Goal: Information Seeking & Learning: Find specific fact

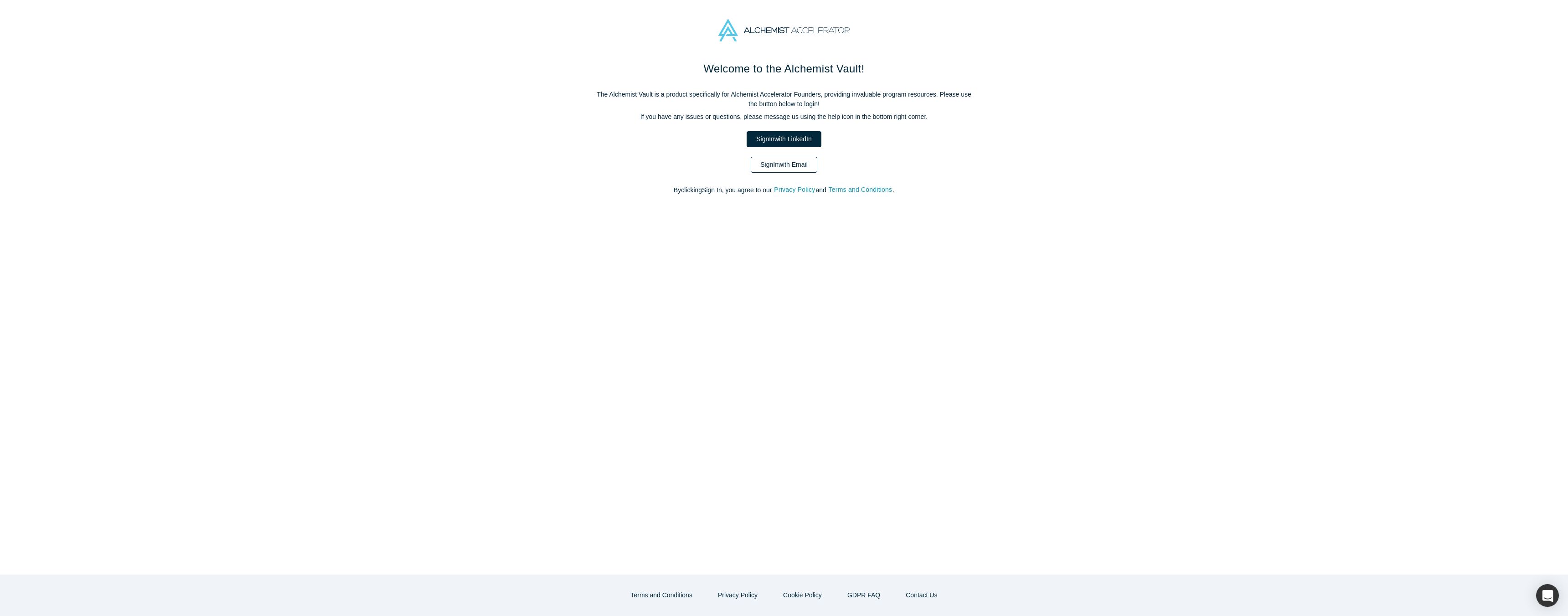
click at [774, 161] on link "Sign In with Email" at bounding box center [784, 165] width 66 height 16
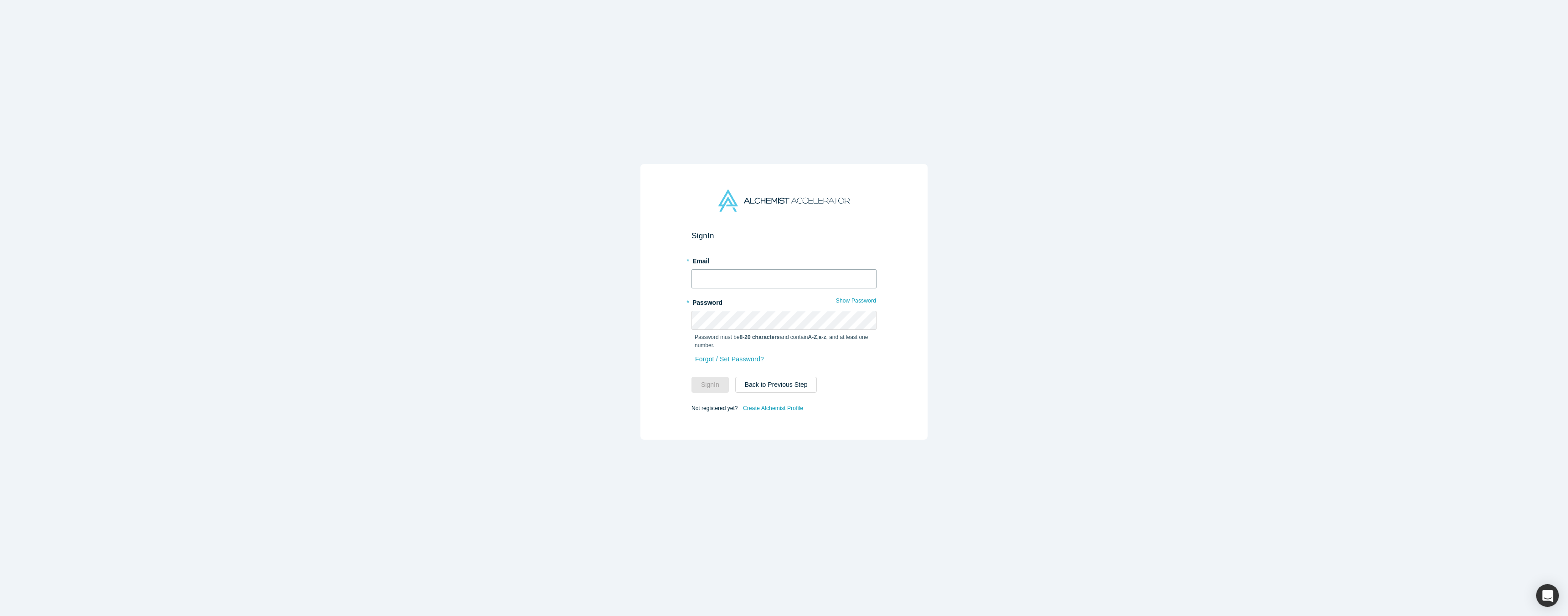
click at [741, 278] on input "text" at bounding box center [784, 279] width 185 height 19
type input "[EMAIL_ADDRESS][DOMAIN_NAME]"
click at [715, 380] on button "Sign In" at bounding box center [710, 385] width 37 height 16
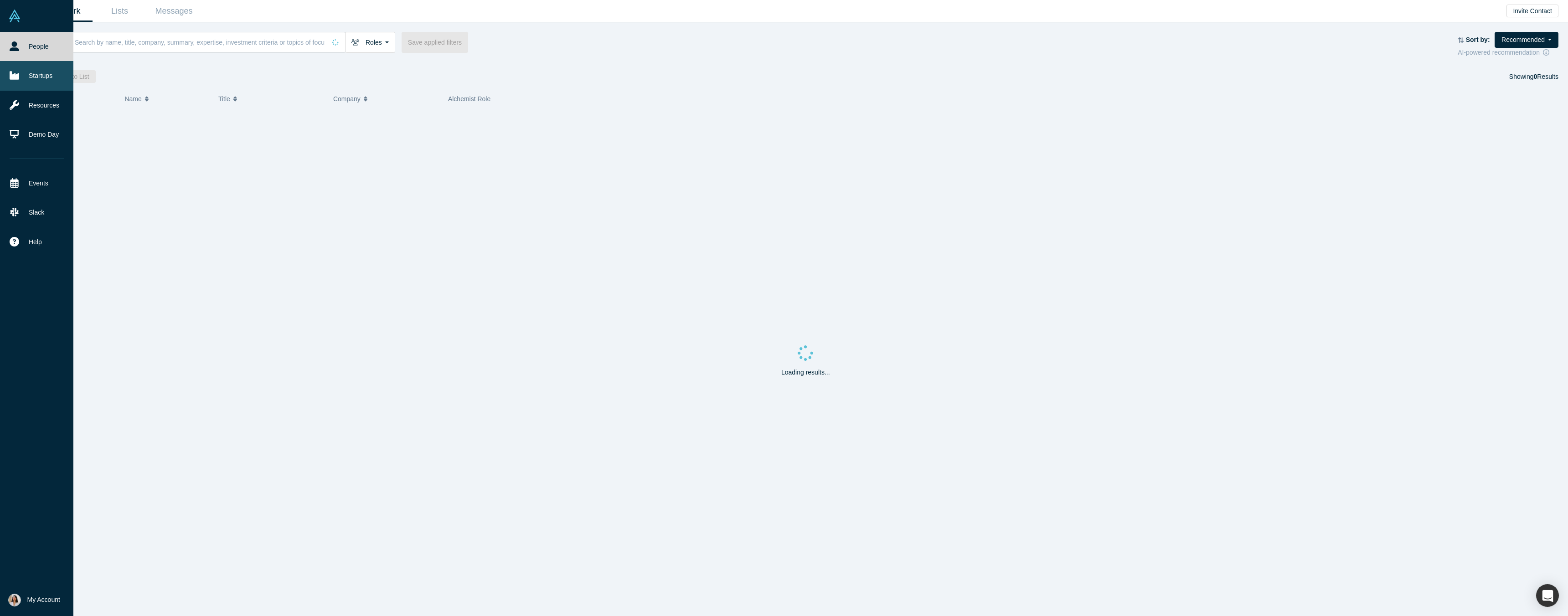
click at [28, 84] on link "Startups" at bounding box center [37, 76] width 73 height 29
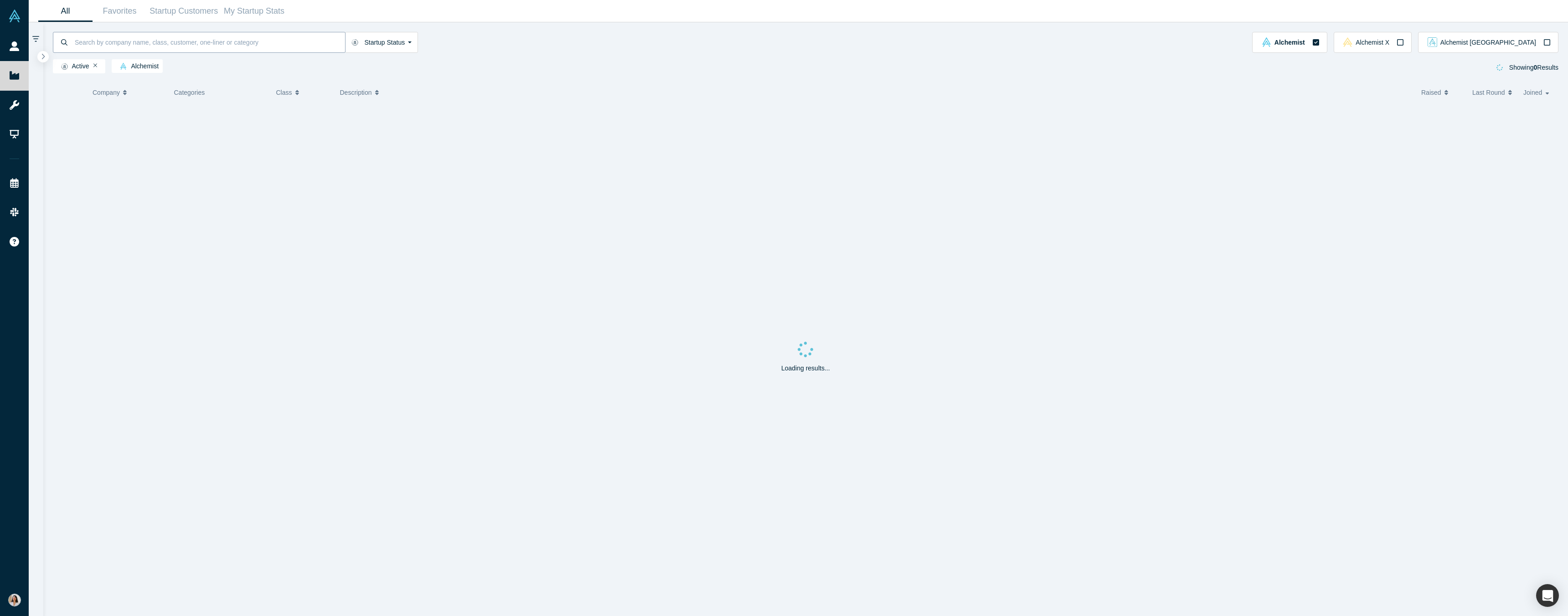
click at [175, 47] on input at bounding box center [210, 41] width 271 height 22
type input "atomis"
click at [289, 47] on input "atomis" at bounding box center [210, 41] width 271 height 22
click at [130, 43] on input "atomis" at bounding box center [210, 41] width 271 height 22
type input "atomi"
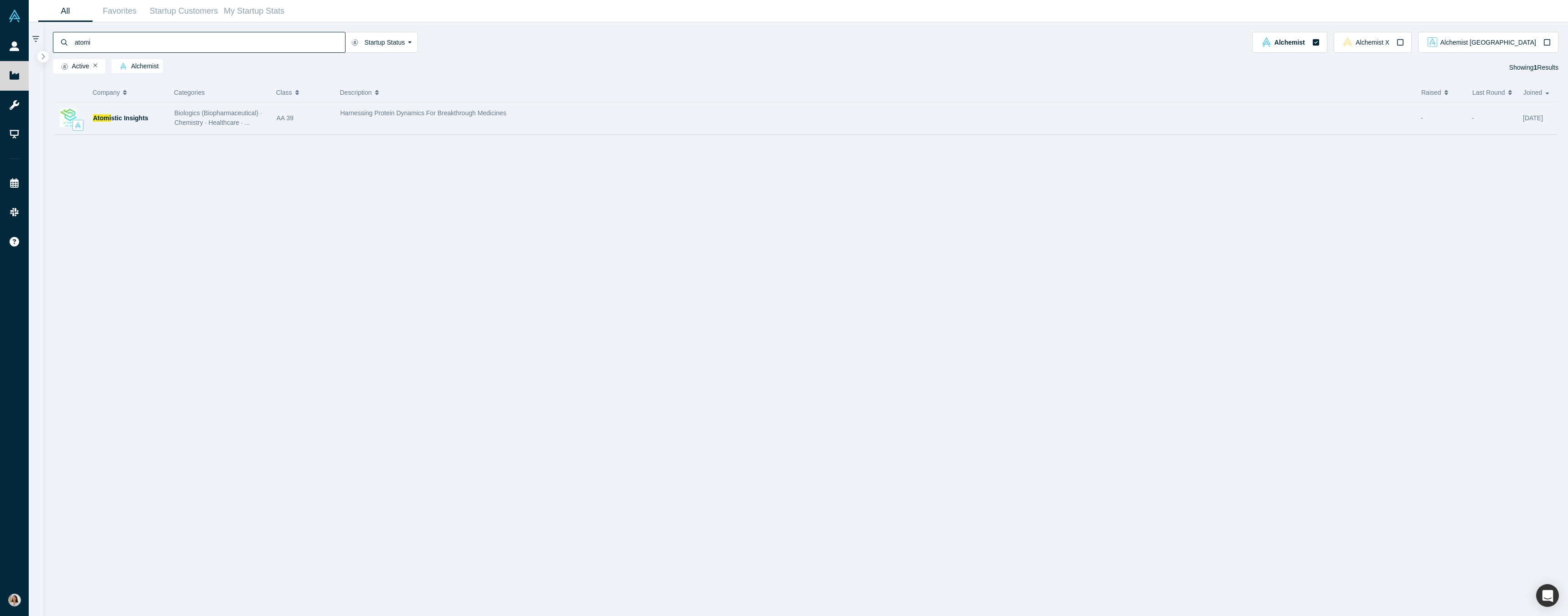
click at [467, 123] on div "Harnessing Protein Dynamics For Breakthrough Medicines" at bounding box center [876, 118] width 1081 height 29
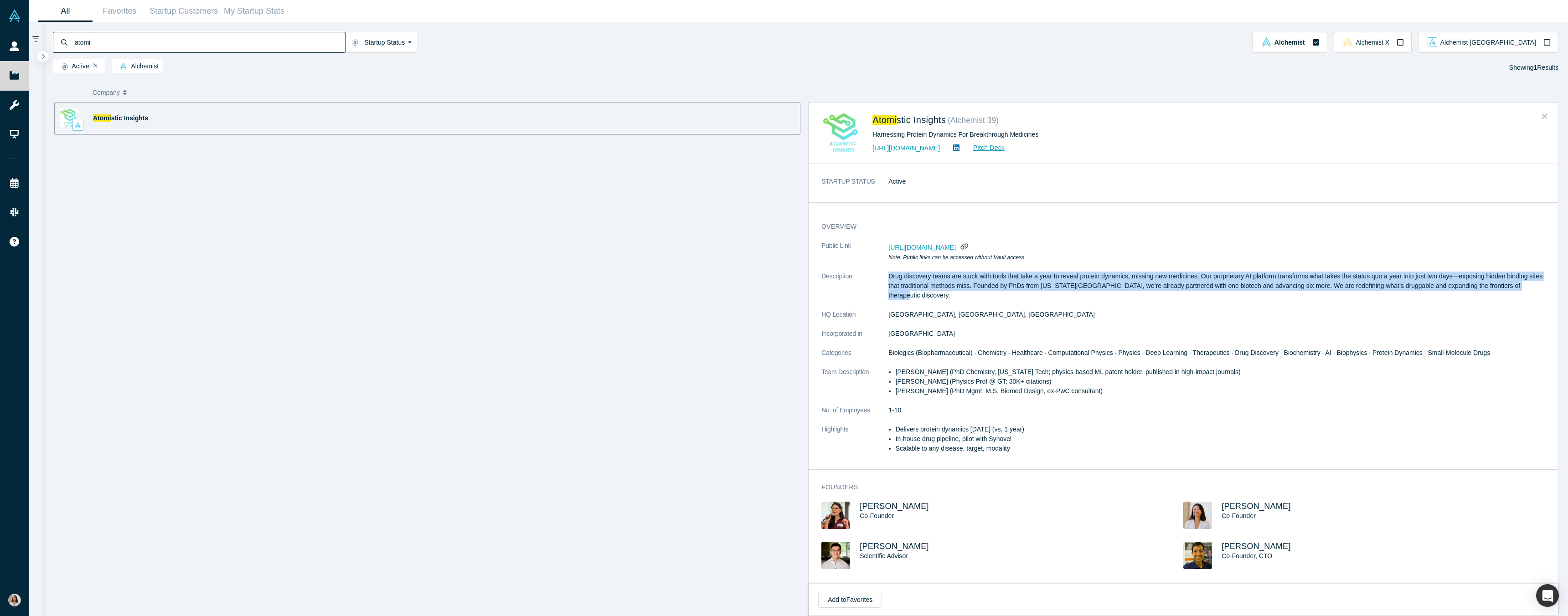
drag, startPoint x: 890, startPoint y: 277, endPoint x: 1377, endPoint y: 295, distance: 487.3
click at [1377, 295] on dl "Public Link [URL][DOMAIN_NAME] Note: Public links can be accessed without Vault…" at bounding box center [1184, 352] width 724 height 222
click at [1095, 354] on dl "Public Link [URL][DOMAIN_NAME] Note: Public links can be accessed without Vault…" at bounding box center [1184, 352] width 724 height 222
drag, startPoint x: 889, startPoint y: 275, endPoint x: 1553, endPoint y: 288, distance: 664.1
click at [1553, 288] on div "overview Public Link [URL][DOMAIN_NAME] Note: Public links can be accessed with…" at bounding box center [1184, 343] width 749 height 254
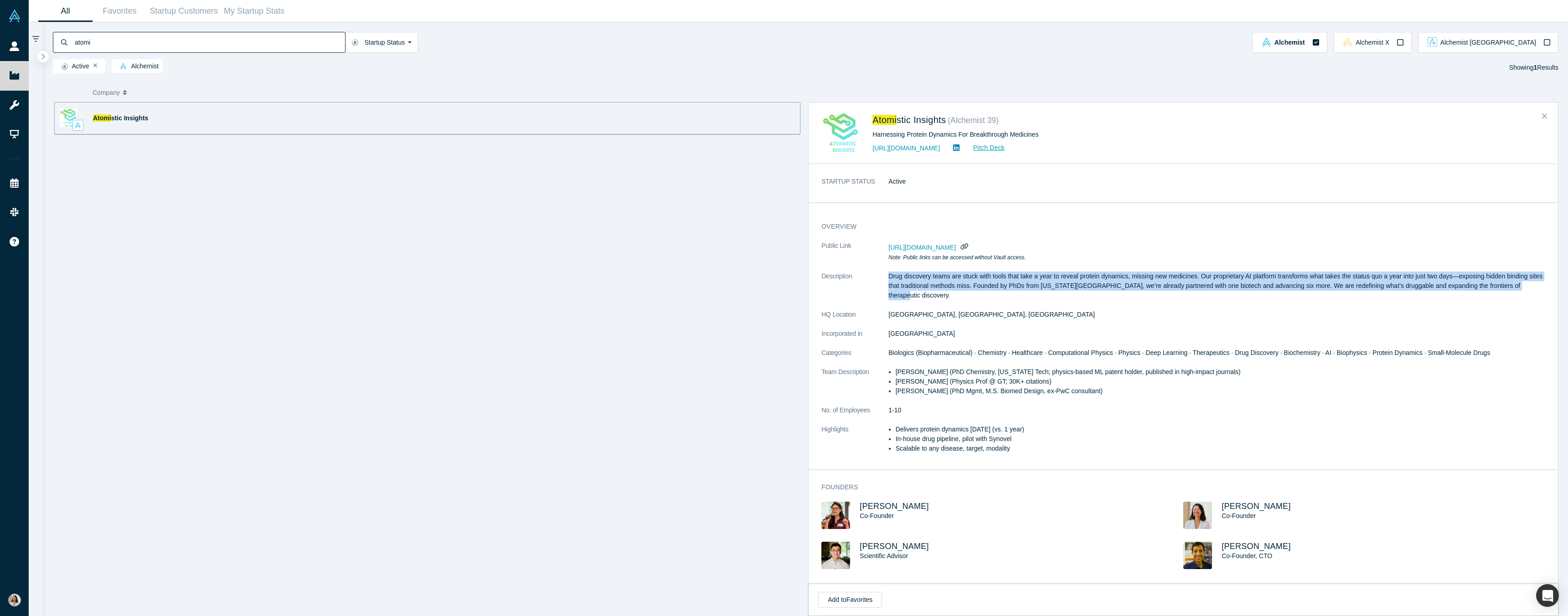
copy p "Drug discovery teams are stuck with tools that take a year to reveal protein dy…"
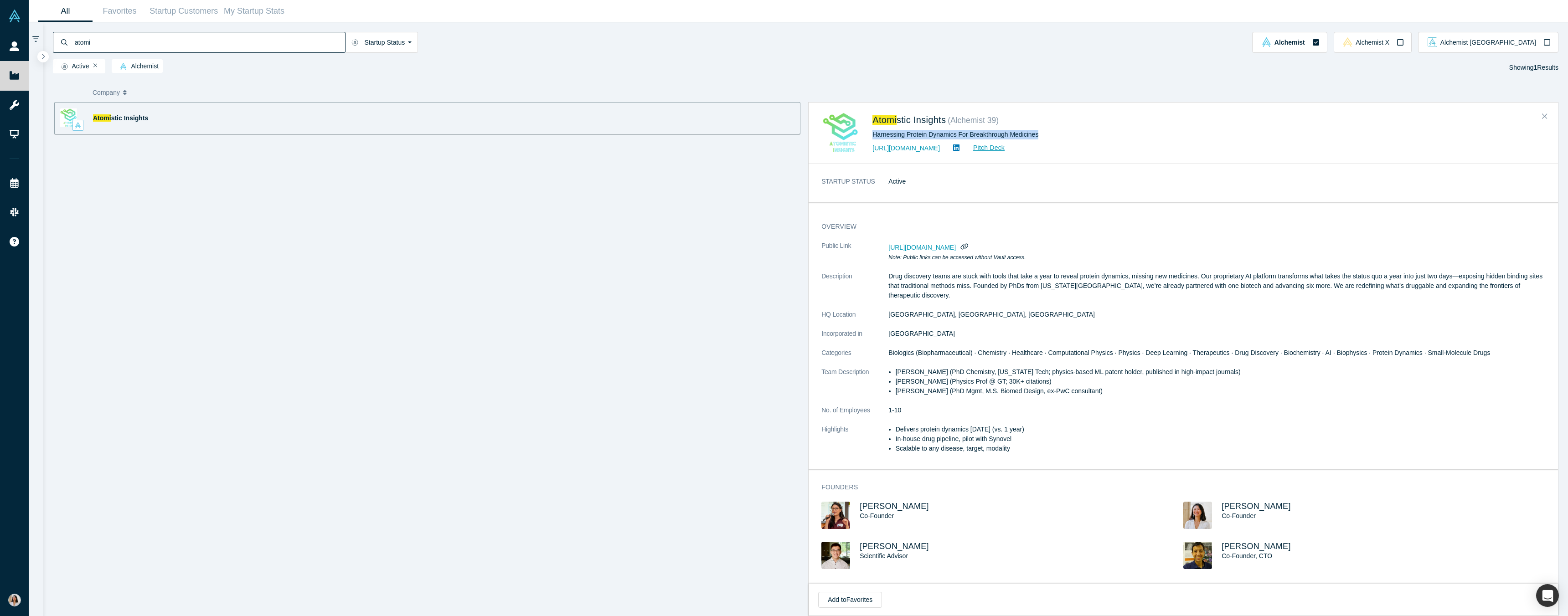
drag, startPoint x: 873, startPoint y: 134, endPoint x: 1044, endPoint y: 134, distance: 171.0
click at [1044, 134] on div "Harnessing Protein Dynamics For Breakthrough Medicines" at bounding box center [1024, 135] width 304 height 10
copy div "Harnessing Protein Dynamics For Breakthrough Medicines"
